Goal: Task Accomplishment & Management: Manage account settings

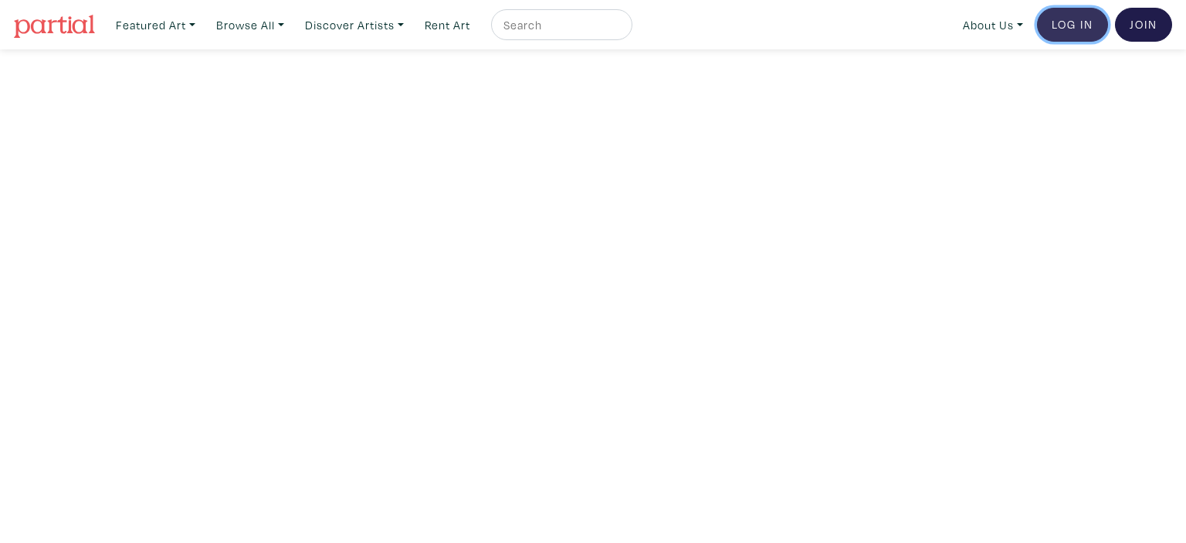
click at [1072, 27] on link "Log In" at bounding box center [1072, 25] width 71 height 34
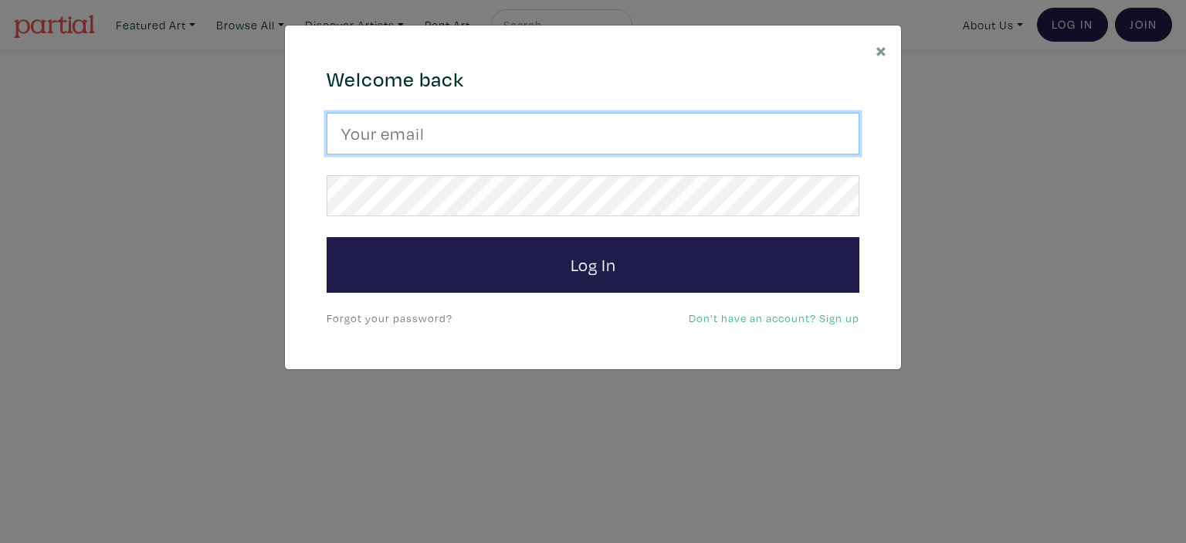
type input "vsaiko@gmail.com"
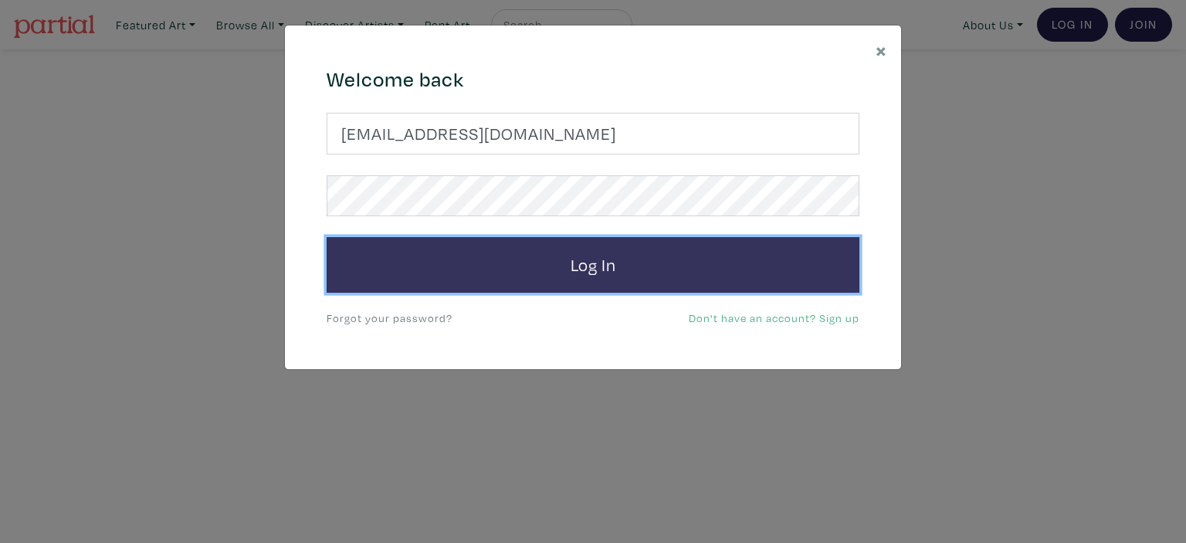
click at [600, 264] on button "Log In" at bounding box center [593, 265] width 533 height 56
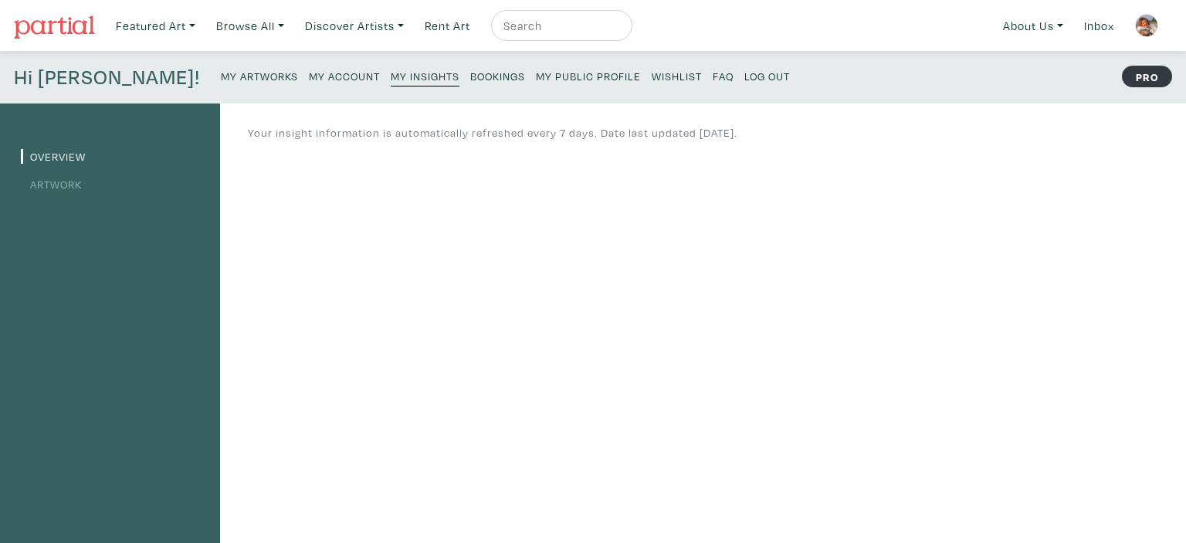
click at [221, 76] on small "My Artworks" at bounding box center [259, 76] width 77 height 15
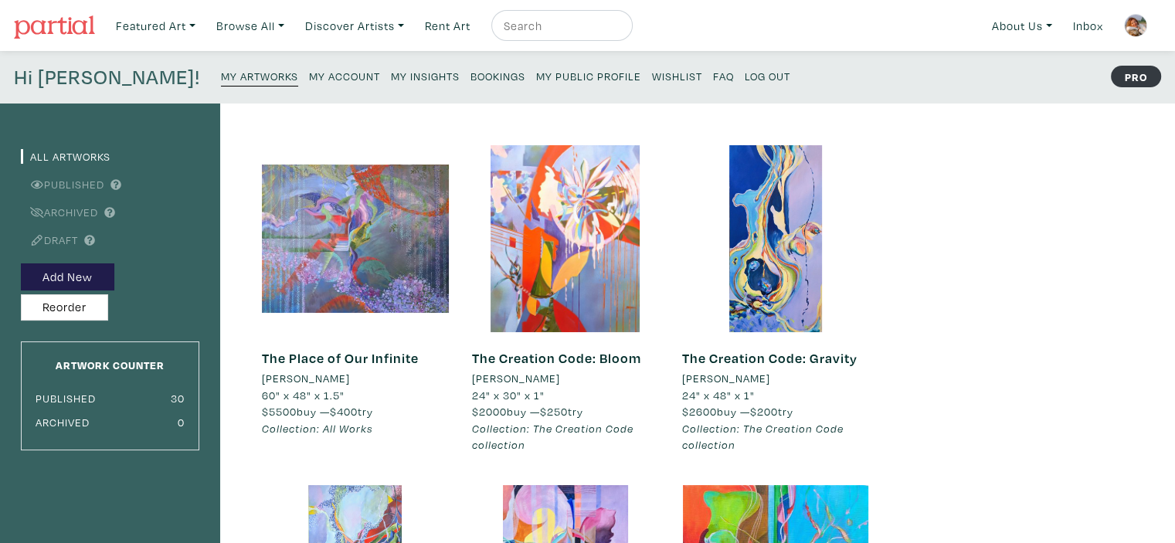
click at [745, 76] on small "Log Out" at bounding box center [768, 76] width 46 height 15
